Goal: Task Accomplishment & Management: Complete application form

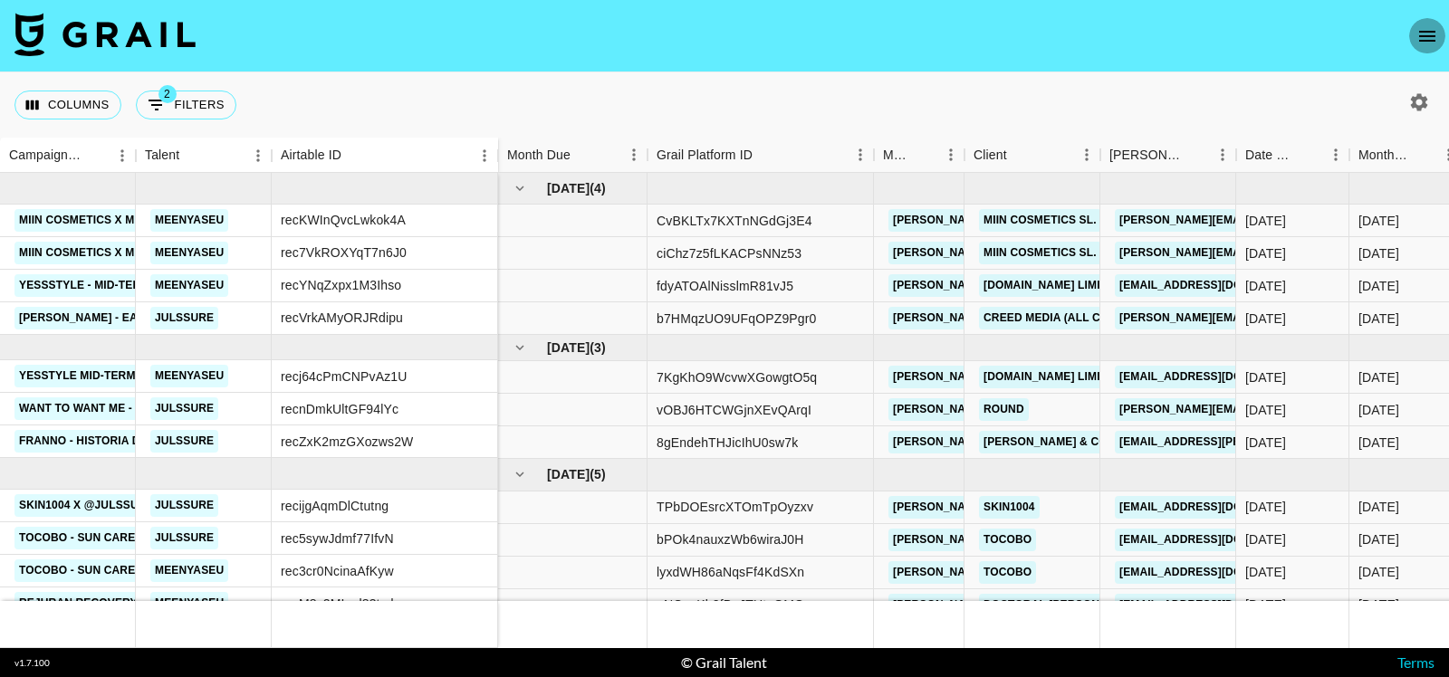
click at [1417, 36] on icon "open drawer" at bounding box center [1427, 36] width 22 height 22
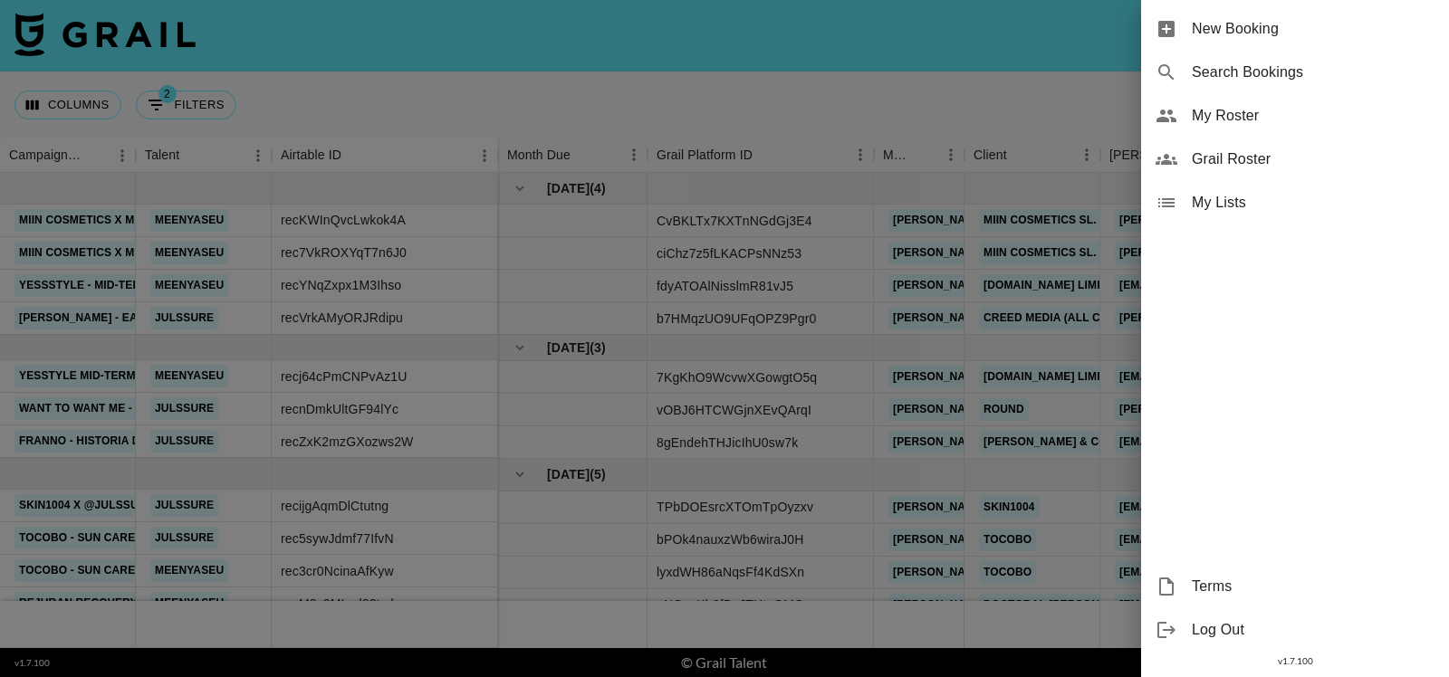
click at [1336, 118] on span "My Roster" at bounding box center [1313, 116] width 243 height 22
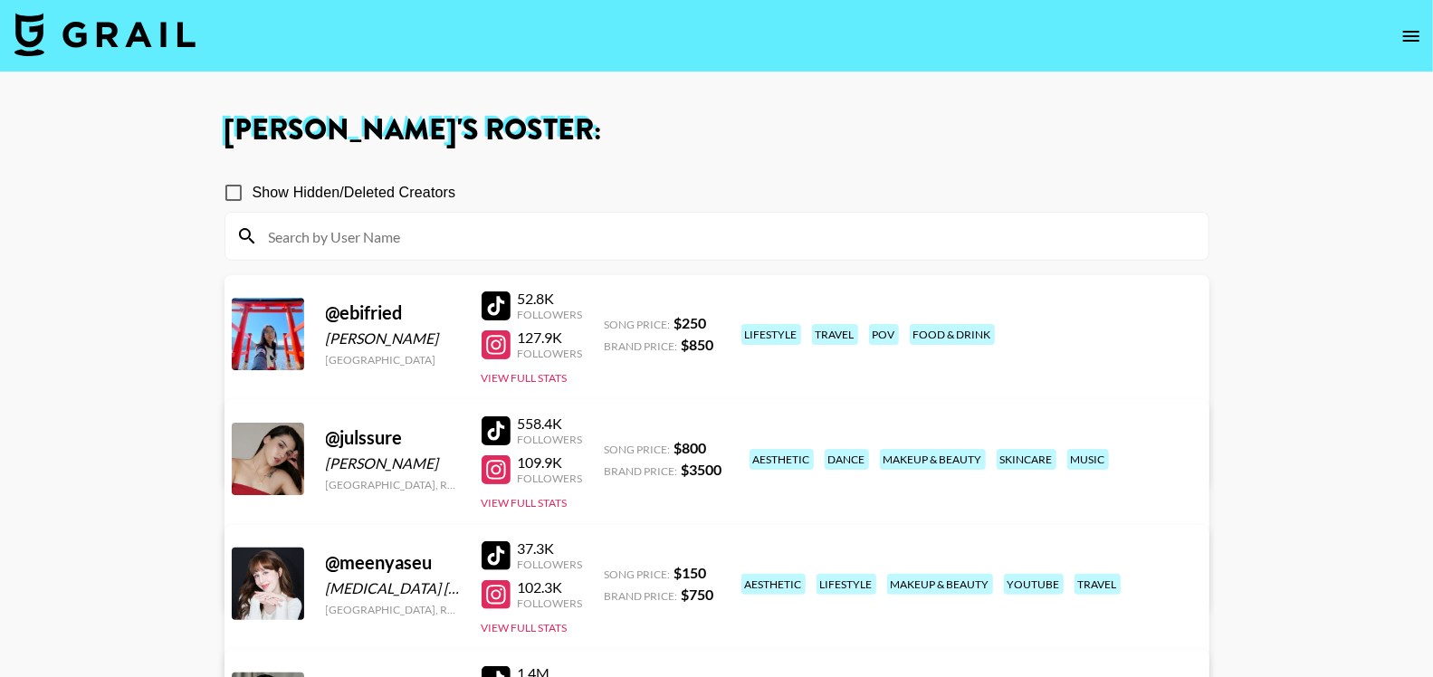
click at [378, 241] on input at bounding box center [728, 236] width 940 height 29
click at [1420, 29] on icon "open drawer" at bounding box center [1412, 36] width 22 height 22
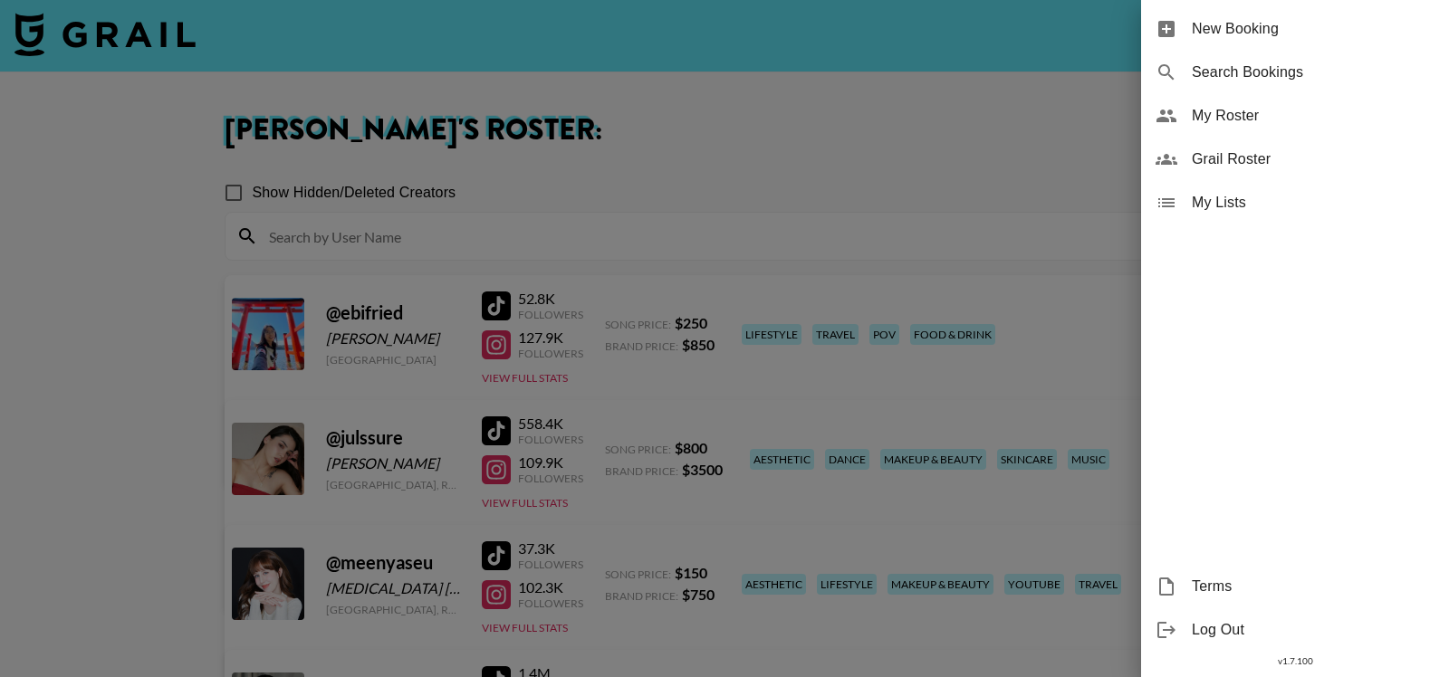
click at [1336, 28] on span "New Booking" at bounding box center [1313, 29] width 243 height 22
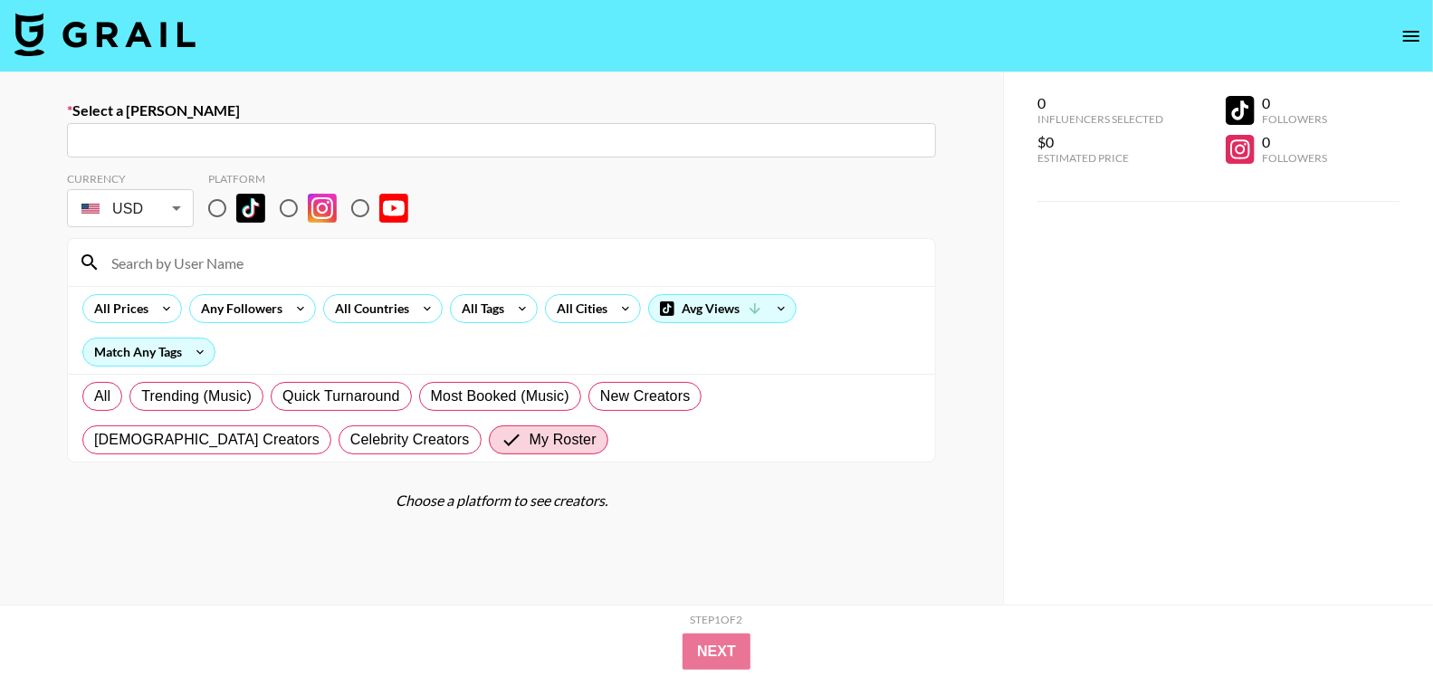
click at [142, 206] on body "Select a [PERSON_NAME] ​ Currency USD USD ​ Platform All Prices Any Followers A…" at bounding box center [716, 403] width 1433 height 806
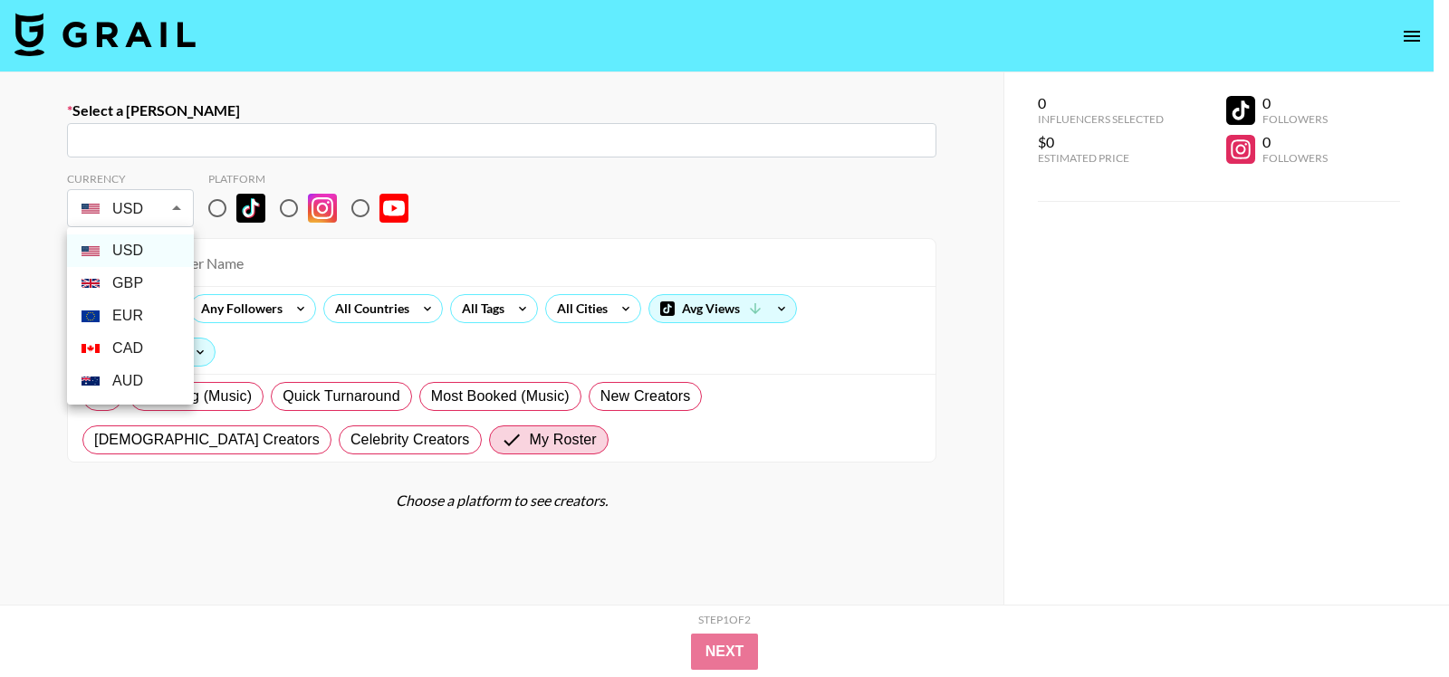
click at [450, 193] on div at bounding box center [724, 338] width 1449 height 677
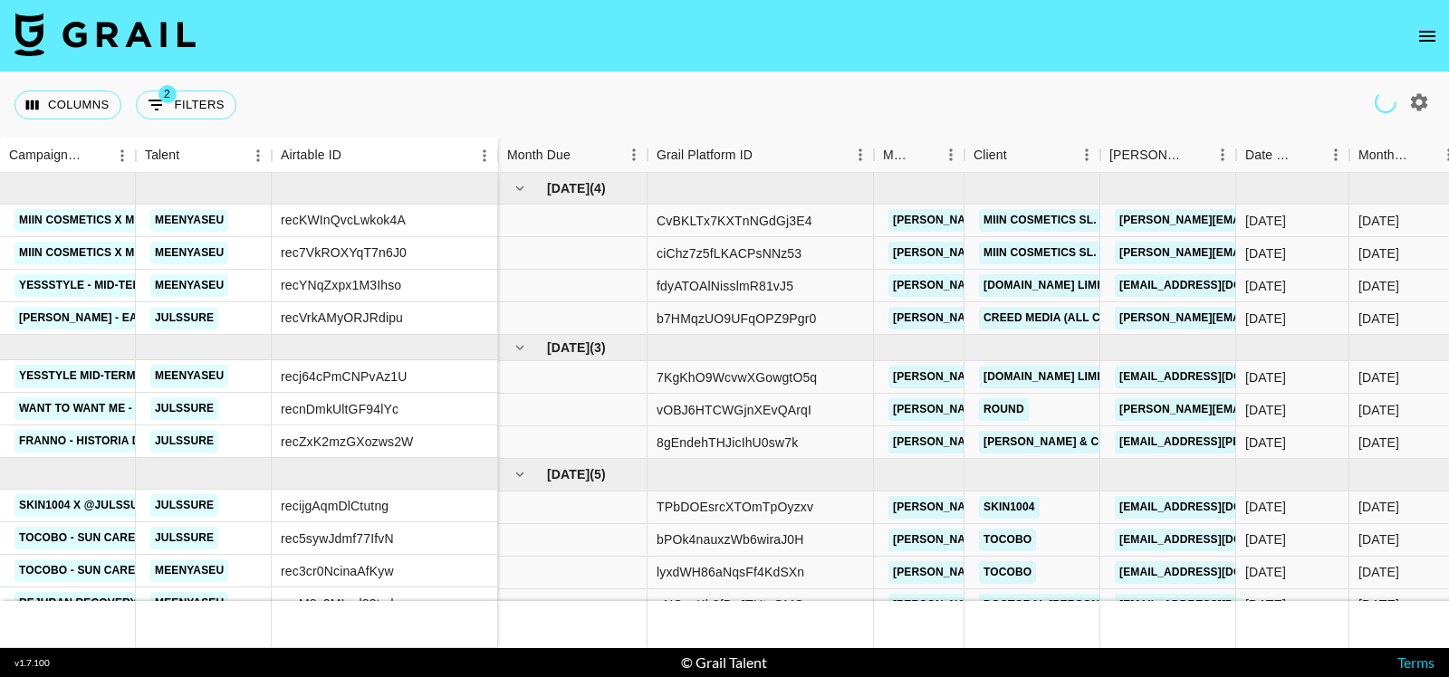
click at [1432, 34] on icon "open drawer" at bounding box center [1427, 36] width 16 height 11
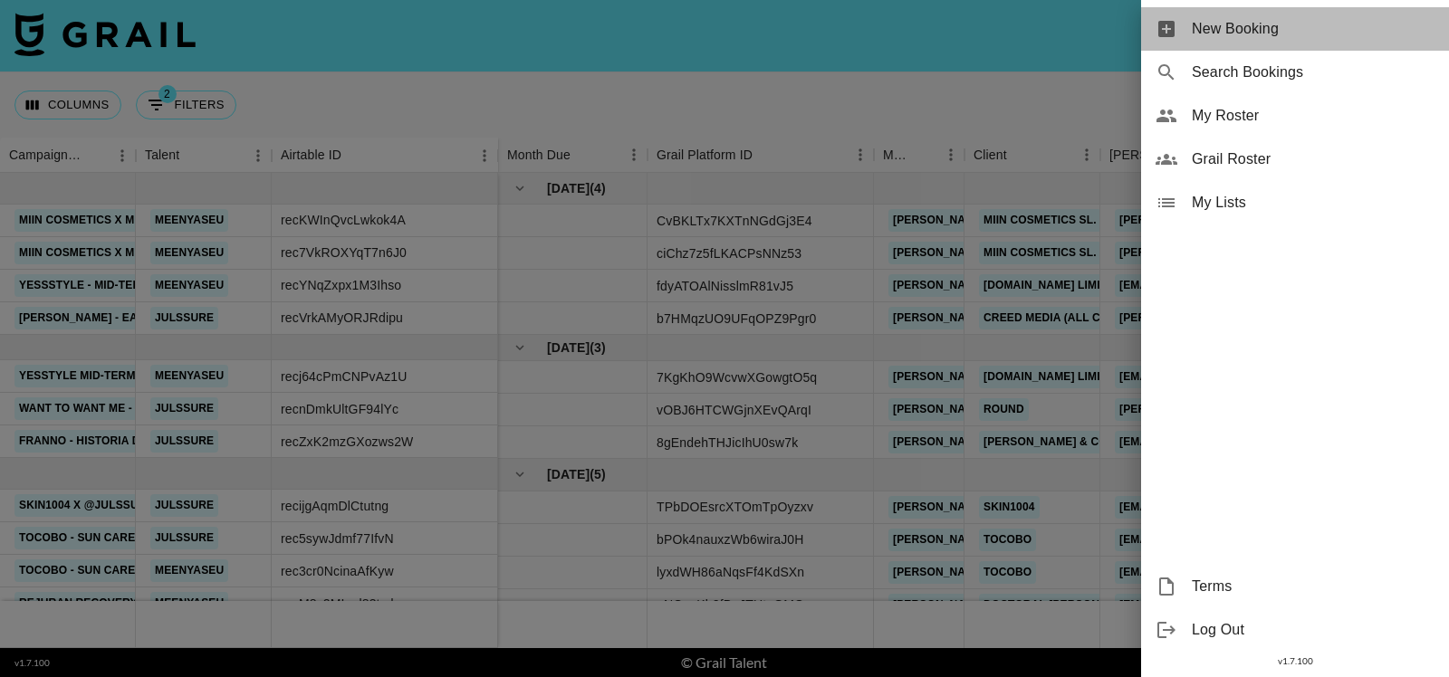
click at [1301, 26] on span "New Booking" at bounding box center [1313, 29] width 243 height 22
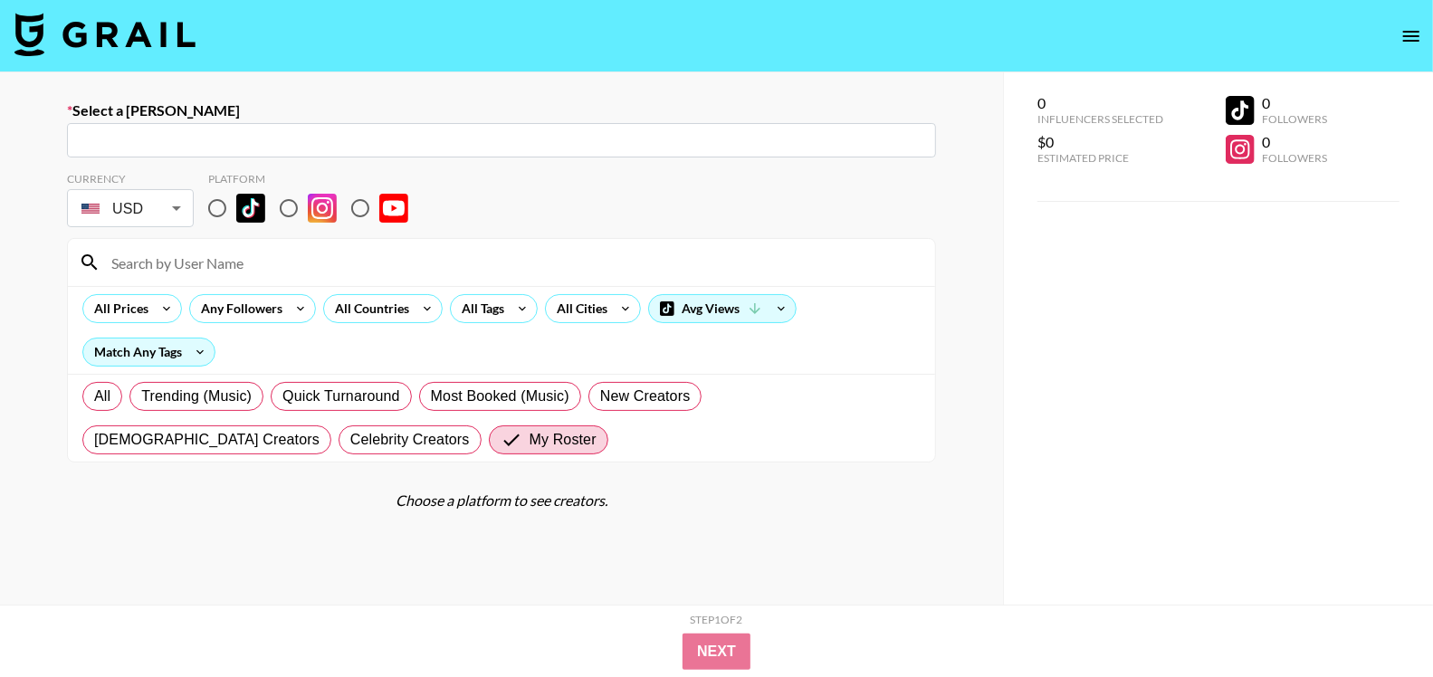
click at [160, 213] on body "Select a [PERSON_NAME] ​ Currency USD USD ​ Platform All Prices Any Followers A…" at bounding box center [716, 403] width 1433 height 806
